Goal: Task Accomplishment & Management: Complete application form

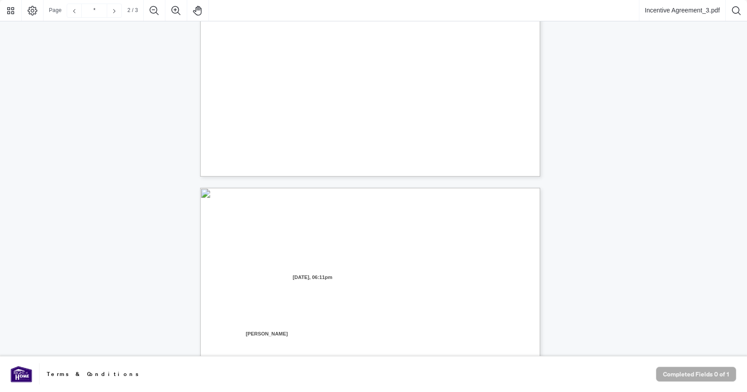
type input "*"
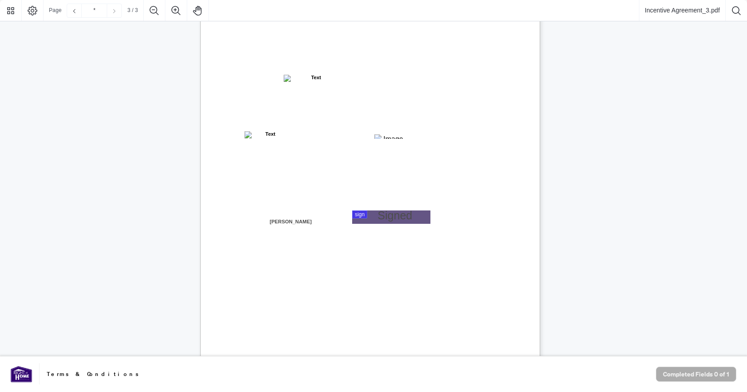
scroll to position [937, 0]
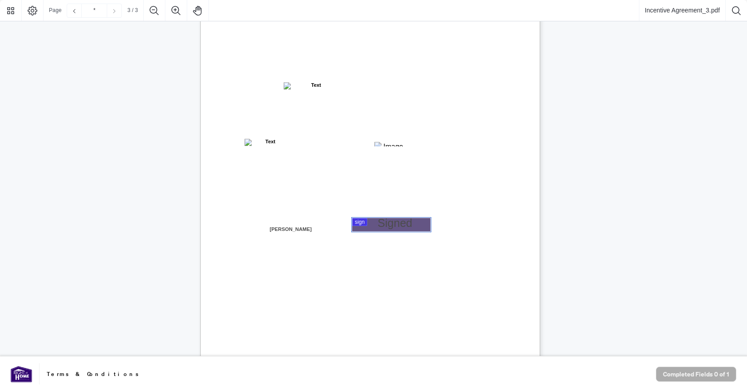
click at [378, 224] on div at bounding box center [373, 178] width 747 height 356
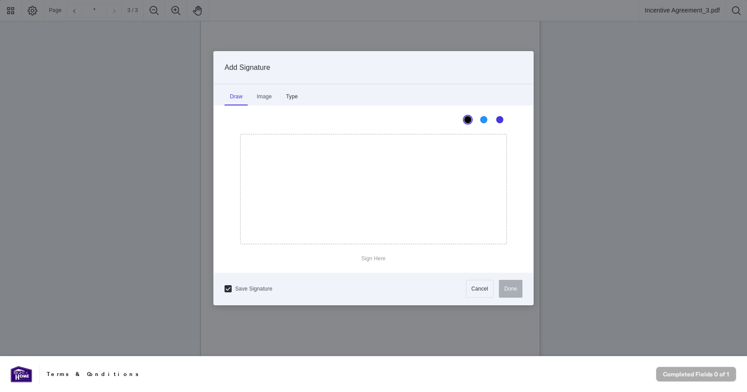
click at [294, 93] on div "Type" at bounding box center [292, 97] width 22 height 18
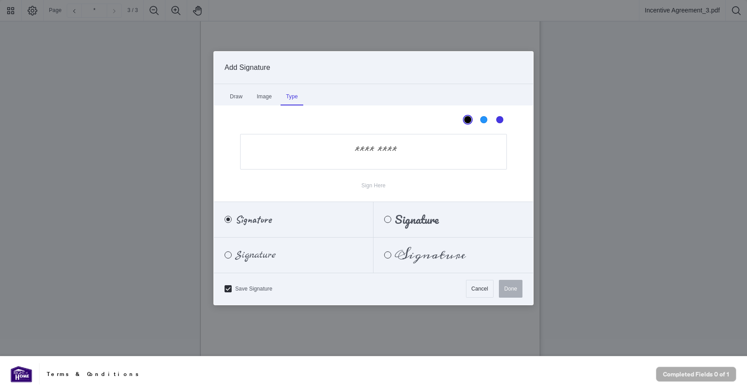
click at [376, 151] on input "Sign Here" at bounding box center [373, 152] width 267 height 36
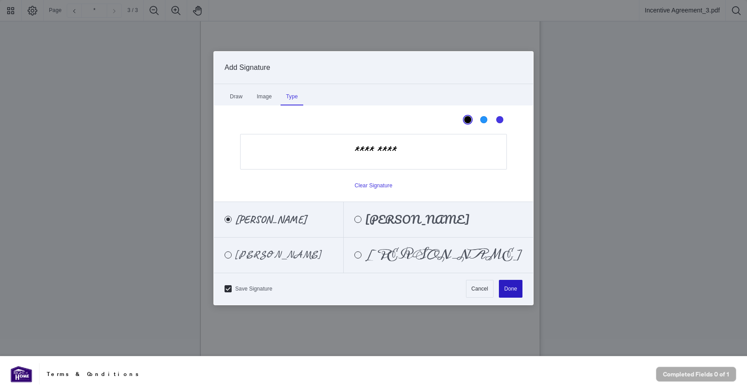
type input "*********"
click at [505, 289] on button "Done" at bounding box center [511, 289] width 24 height 18
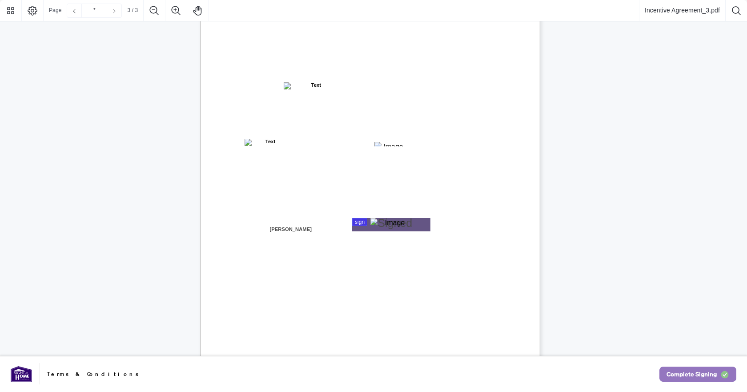
click at [691, 372] on span "Complete Signing" at bounding box center [692, 374] width 50 height 14
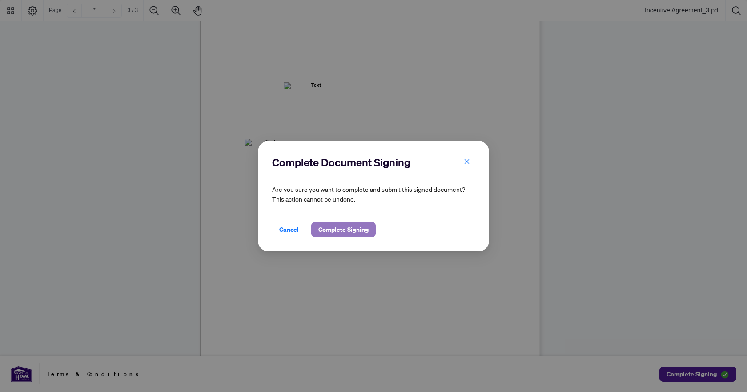
click at [334, 229] on span "Complete Signing" at bounding box center [343, 229] width 50 height 14
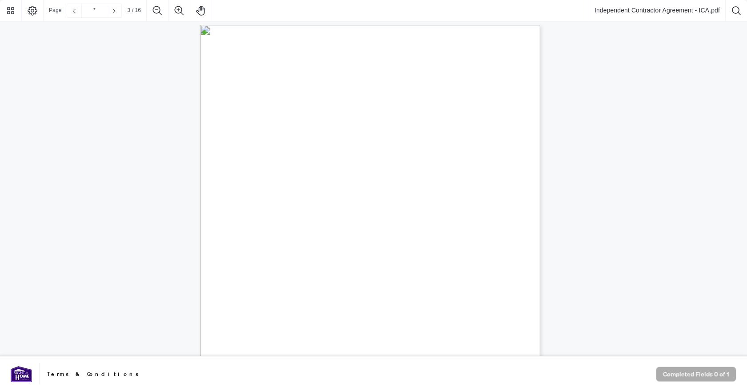
scroll to position [1468, 0]
type input "**"
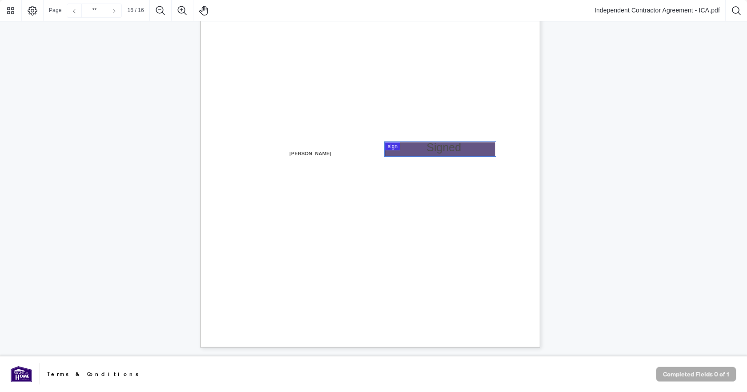
click at [451, 151] on div at bounding box center [373, 178] width 747 height 356
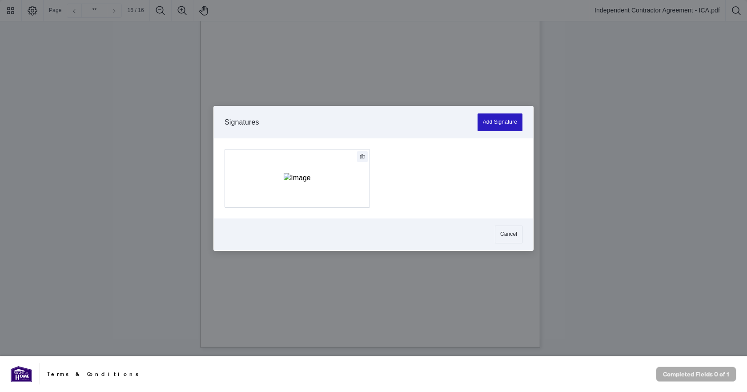
click at [489, 122] on button "Add Signature" at bounding box center [500, 122] width 45 height 18
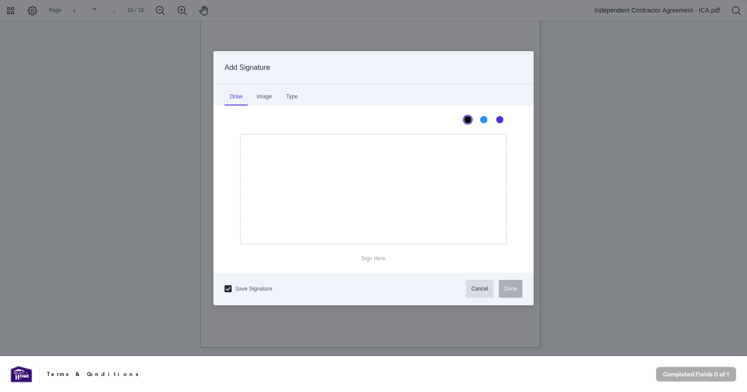
click at [483, 284] on button "Cancel" at bounding box center [480, 289] width 28 height 18
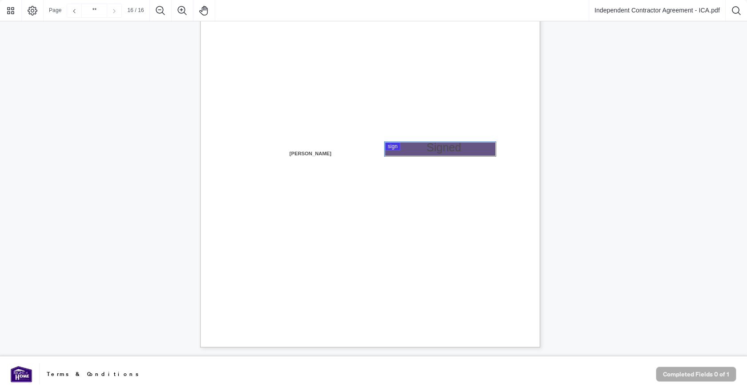
click at [485, 149] on div at bounding box center [373, 178] width 747 height 356
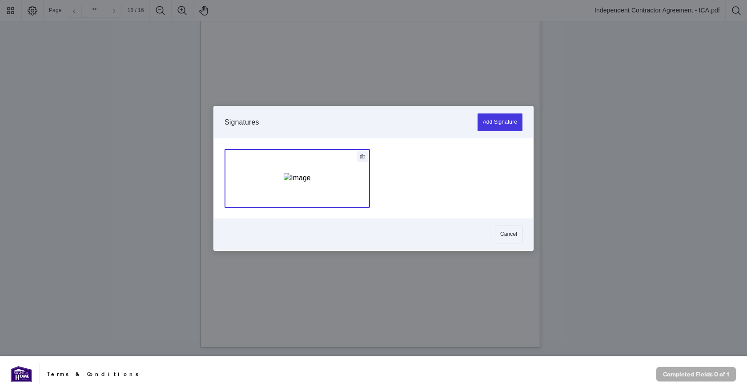
click at [299, 182] on img "Add Signature" at bounding box center [297, 178] width 27 height 10
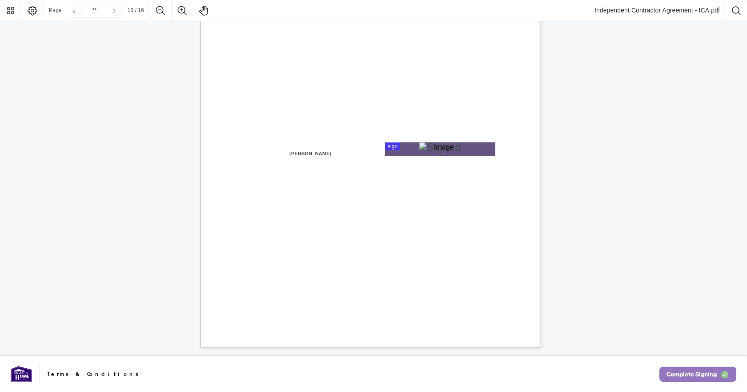
click at [688, 374] on span "Complete Signing" at bounding box center [692, 374] width 50 height 14
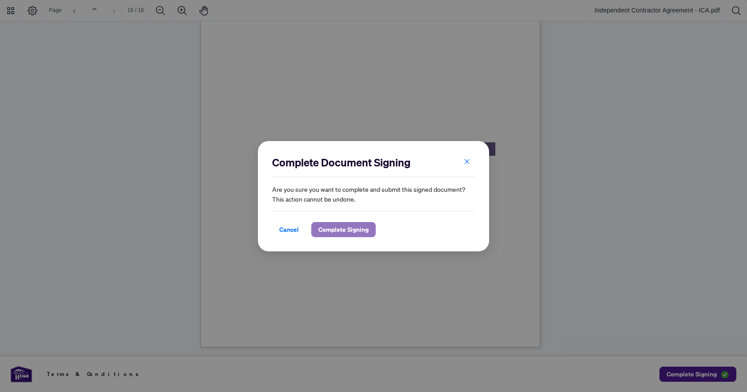
click at [339, 227] on span "Complete Signing" at bounding box center [343, 229] width 50 height 14
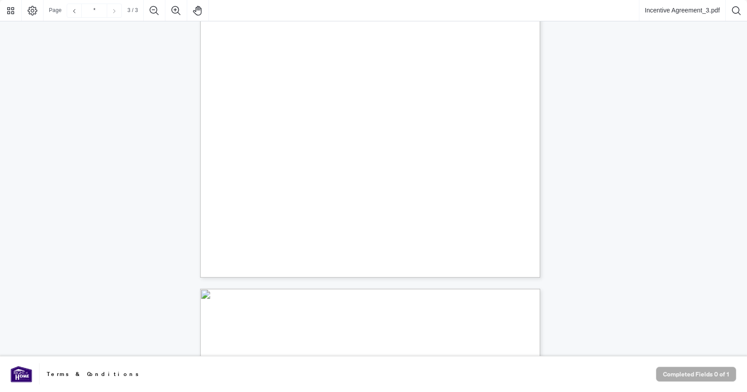
type input "*"
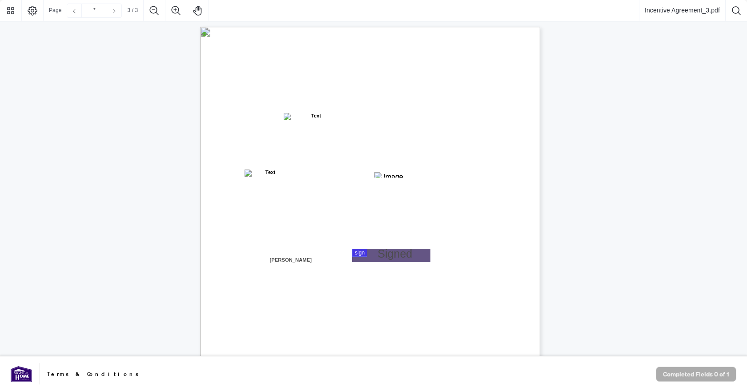
scroll to position [978, 0]
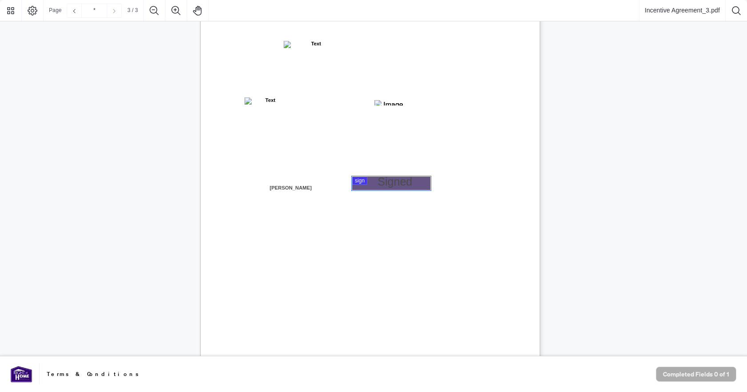
click at [393, 182] on div at bounding box center [373, 178] width 747 height 356
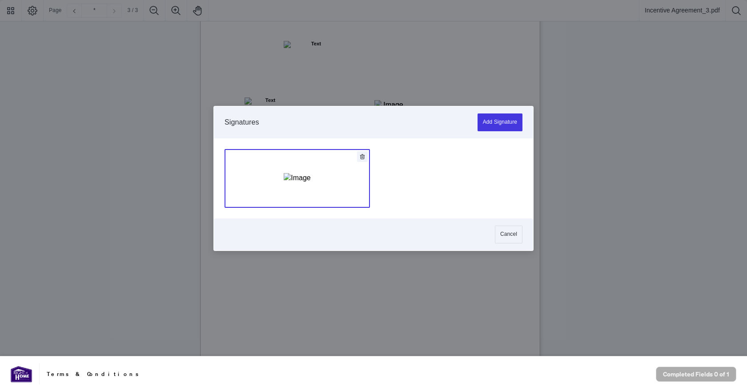
click at [310, 177] on img "Add Signature" at bounding box center [297, 178] width 27 height 10
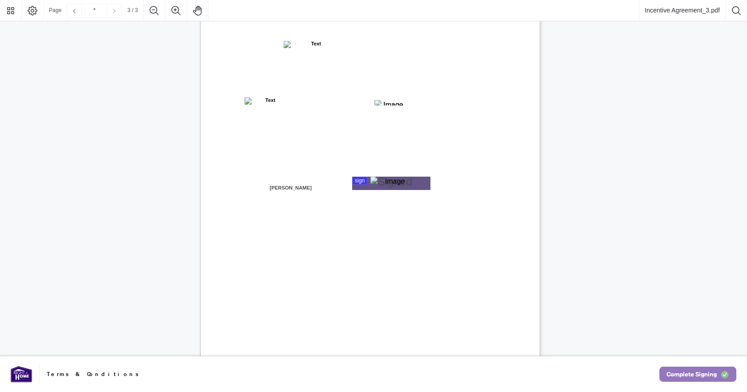
click at [684, 370] on span "Complete Signing" at bounding box center [692, 374] width 50 height 14
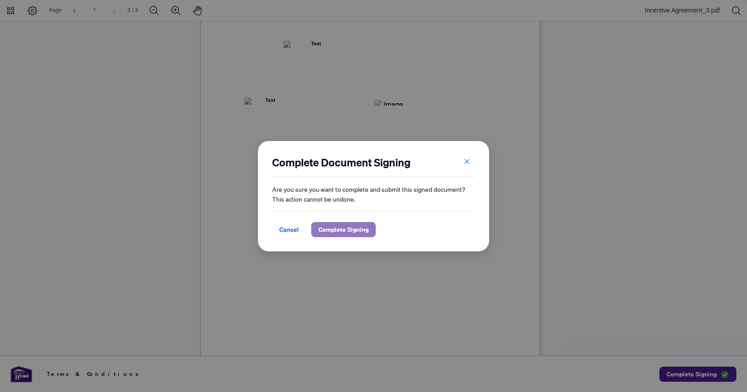
click at [340, 226] on span "Complete Signing" at bounding box center [343, 229] width 50 height 14
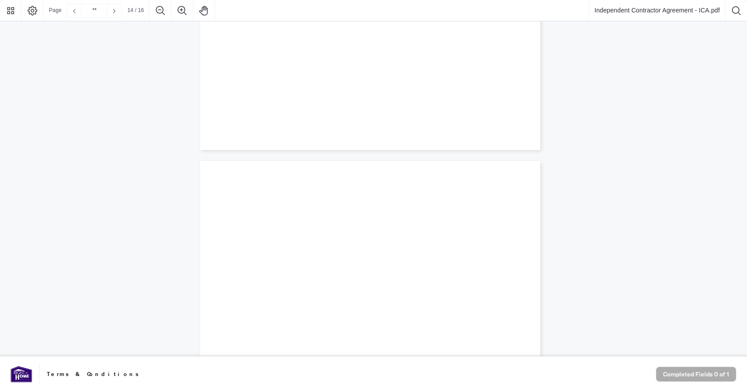
scroll to position [6894, 0]
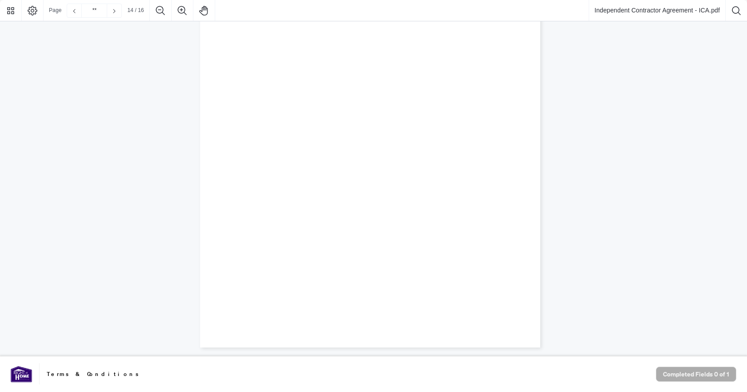
type input "**"
click at [443, 149] on div at bounding box center [373, 178] width 747 height 356
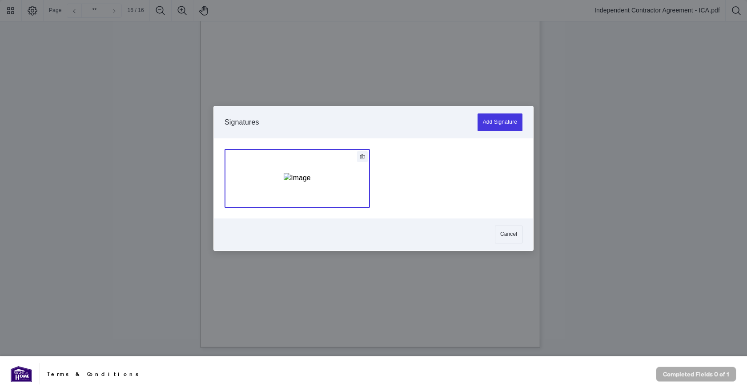
click at [310, 183] on img "Add Signature" at bounding box center [297, 178] width 27 height 10
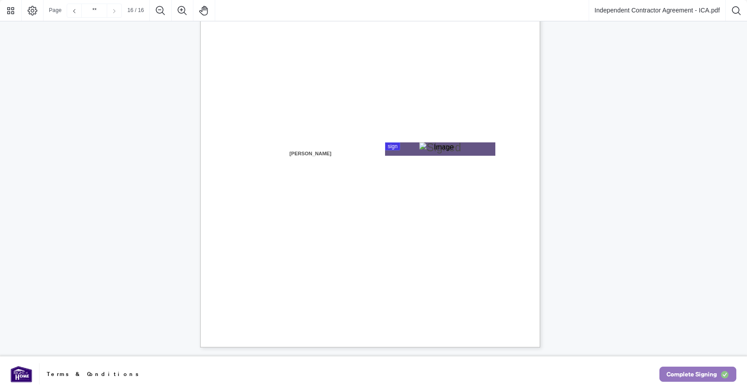
click at [698, 374] on span "Complete Signing" at bounding box center [692, 374] width 50 height 14
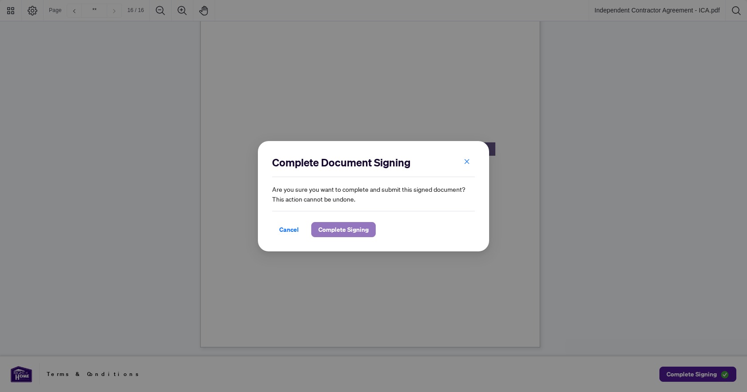
click at [361, 232] on span "Complete Signing" at bounding box center [343, 229] width 50 height 14
